Goal: Task Accomplishment & Management: Manage account settings

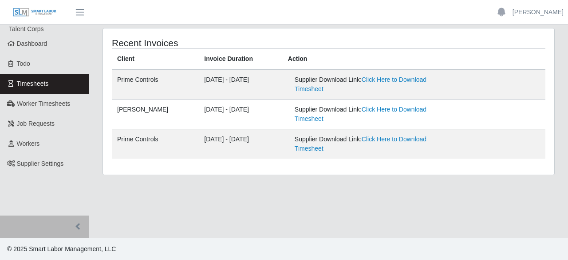
click at [33, 80] on span "Timesheets" at bounding box center [33, 83] width 32 height 7
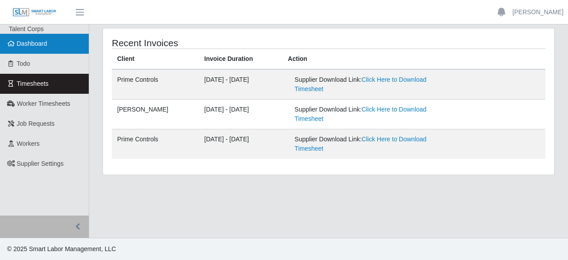
click at [42, 47] on span "Dashboard" at bounding box center [32, 43] width 31 height 7
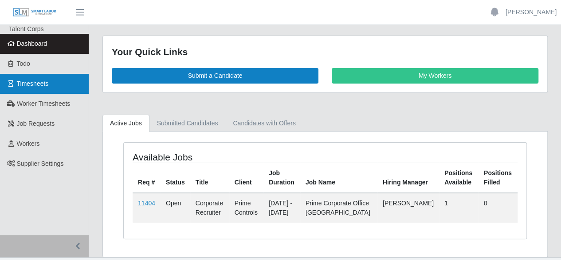
click at [38, 83] on span "Timesheets" at bounding box center [33, 83] width 32 height 7
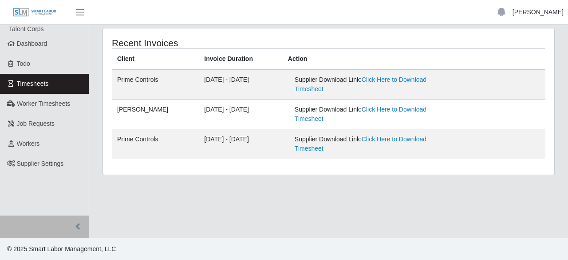
click at [543, 16] on link "[PERSON_NAME]" at bounding box center [538, 12] width 51 height 9
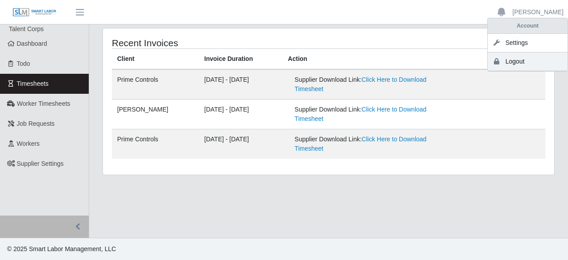
click at [525, 62] on link "Logout" at bounding box center [528, 61] width 80 height 19
